Goal: Task Accomplishment & Management: Use online tool/utility

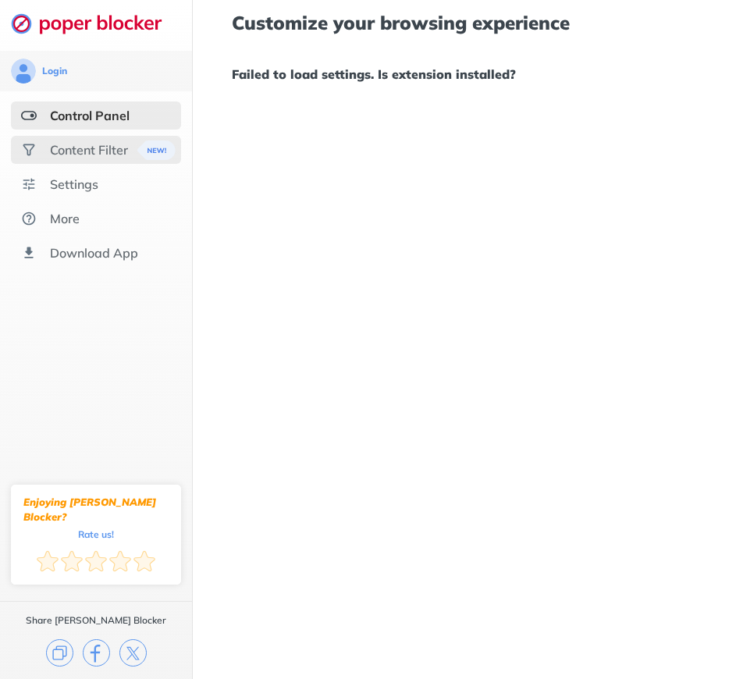
click at [87, 151] on div "Content Filter" at bounding box center [89, 150] width 78 height 16
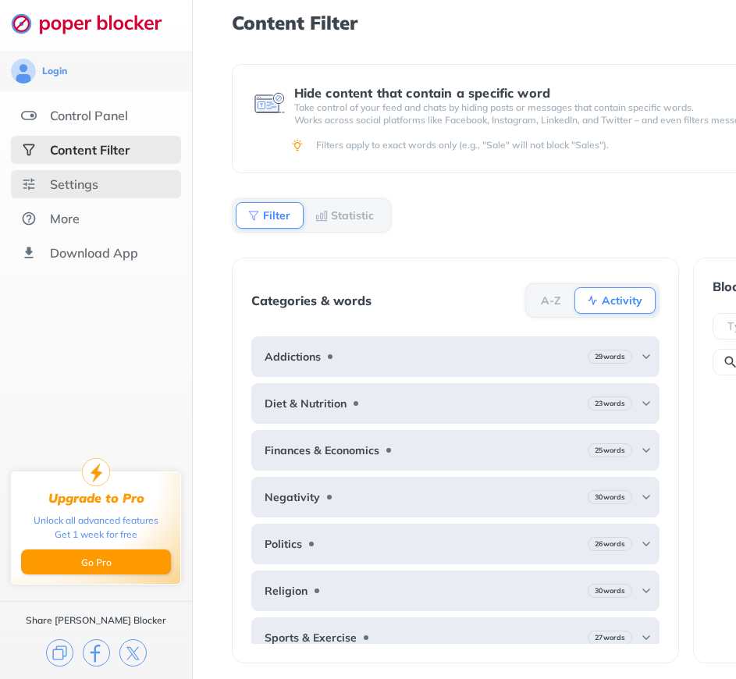
click at [71, 183] on div "Settings" at bounding box center [74, 184] width 48 height 16
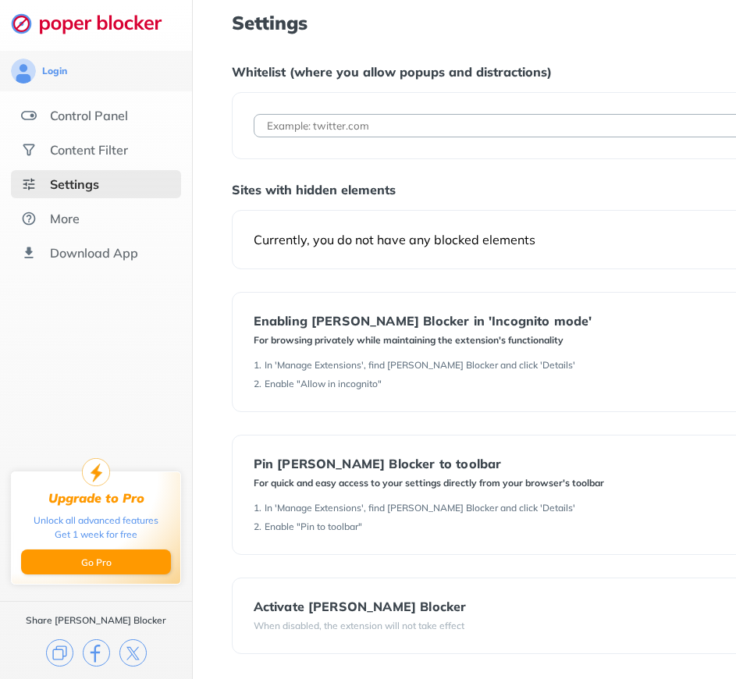
click at [322, 128] on input at bounding box center [506, 125] width 504 height 23
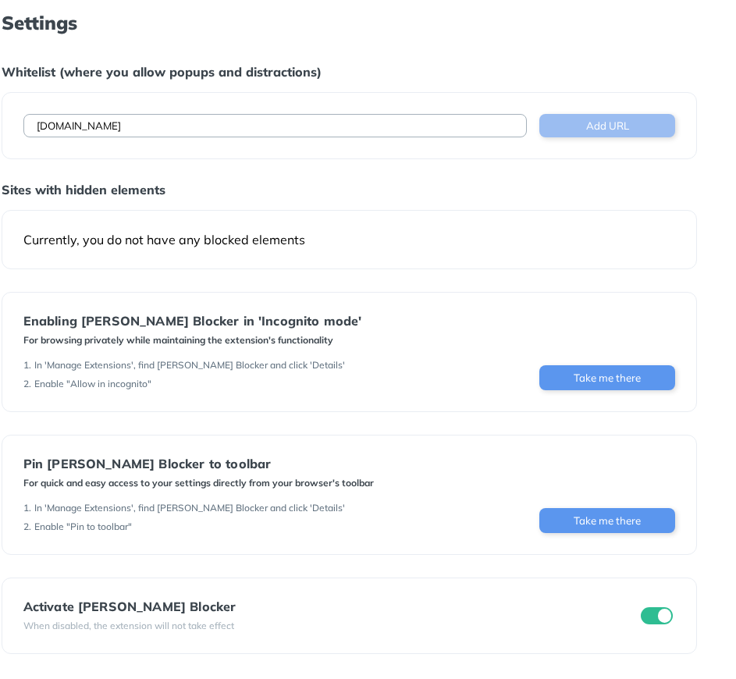
type input "[DOMAIN_NAME]"
click at [595, 114] on button "Add URL" at bounding box center [607, 125] width 136 height 23
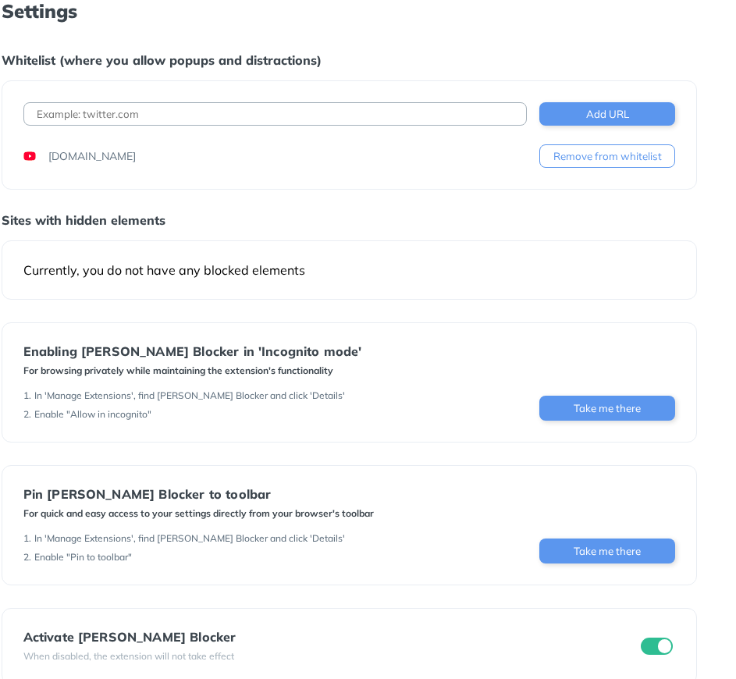
scroll to position [12, 0]
